Goal: Check status

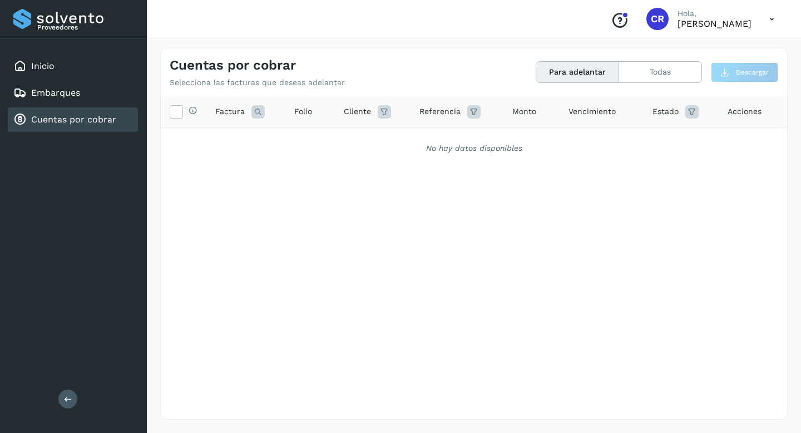
click at [77, 126] on div "Cuentas por cobrar" at bounding box center [73, 119] width 130 height 24
click at [668, 77] on button "Todas" at bounding box center [660, 72] width 82 height 21
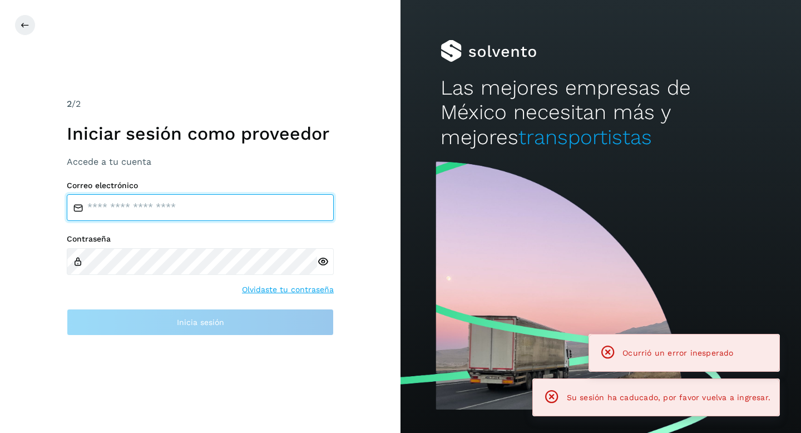
type input "**********"
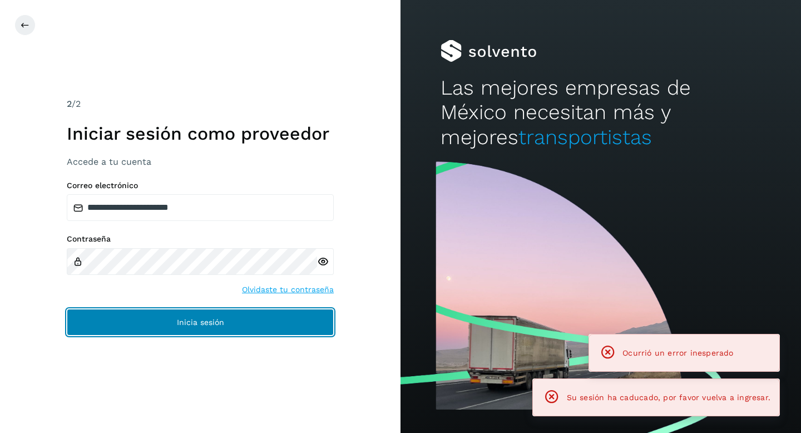
click at [274, 326] on button "Inicia sesión" at bounding box center [200, 322] width 267 height 27
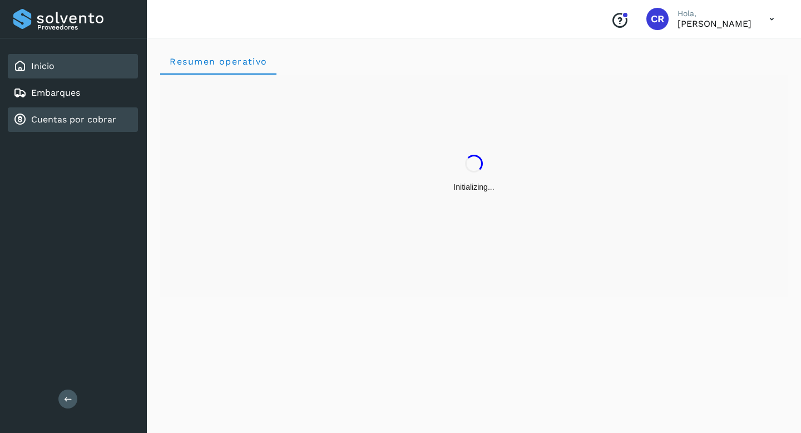
click at [101, 128] on div "Cuentas por cobrar" at bounding box center [73, 119] width 130 height 24
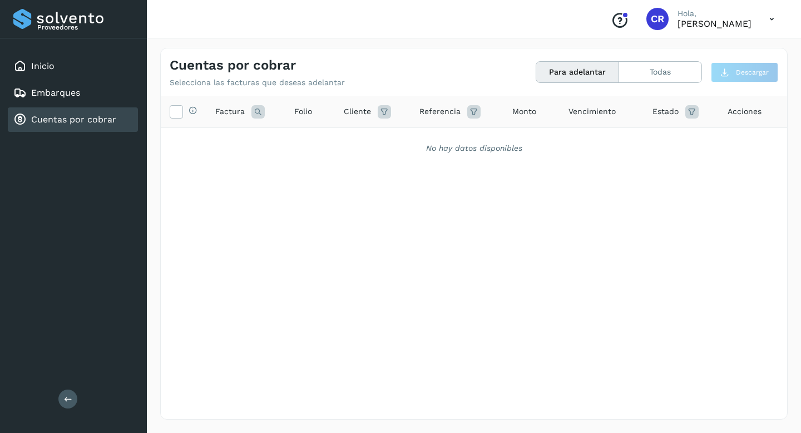
click at [96, 122] on link "Cuentas por cobrar" at bounding box center [73, 119] width 85 height 11
click at [77, 58] on div "Inicio" at bounding box center [73, 66] width 130 height 24
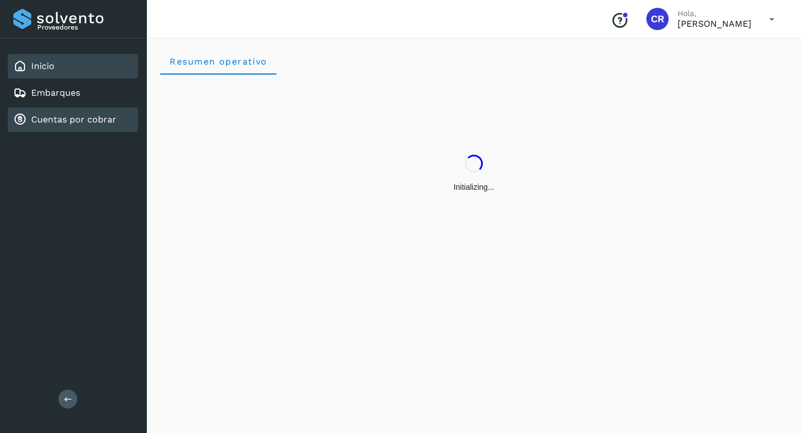
click at [90, 118] on link "Cuentas por cobrar" at bounding box center [73, 119] width 85 height 11
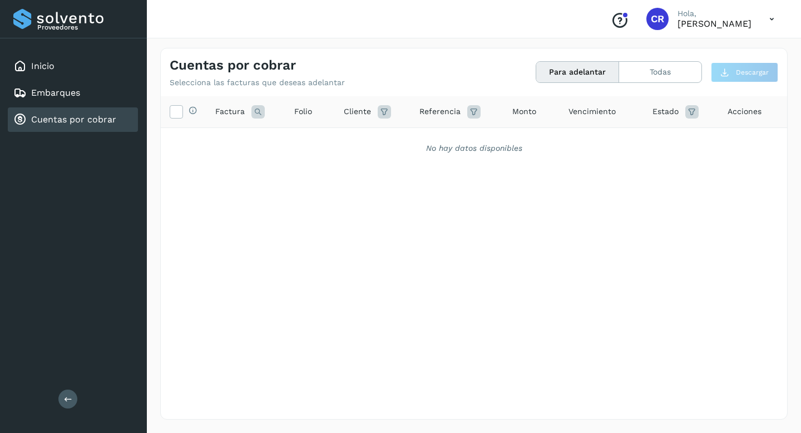
click at [108, 118] on link "Cuentas por cobrar" at bounding box center [73, 119] width 85 height 11
